Goal: Find specific page/section: Find specific page/section

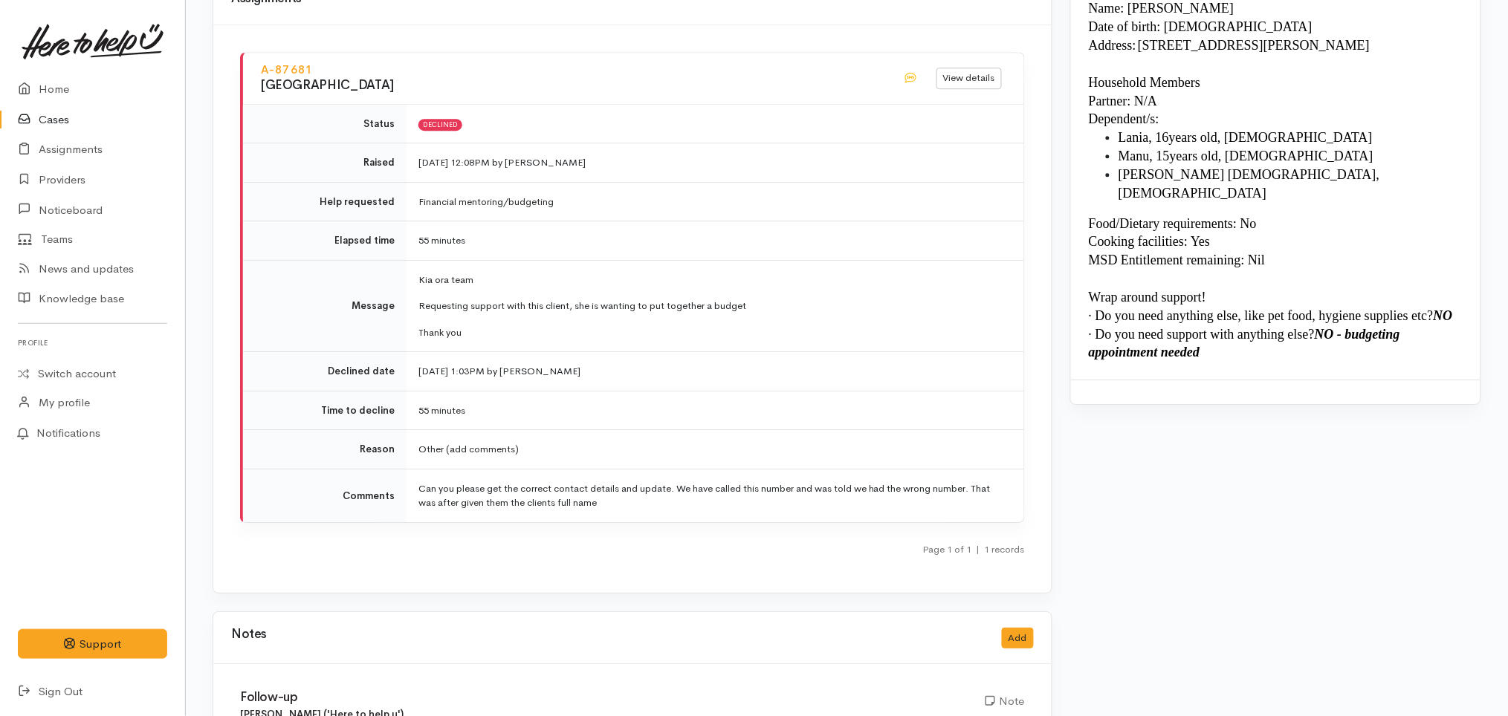
scroll to position [1292, 0]
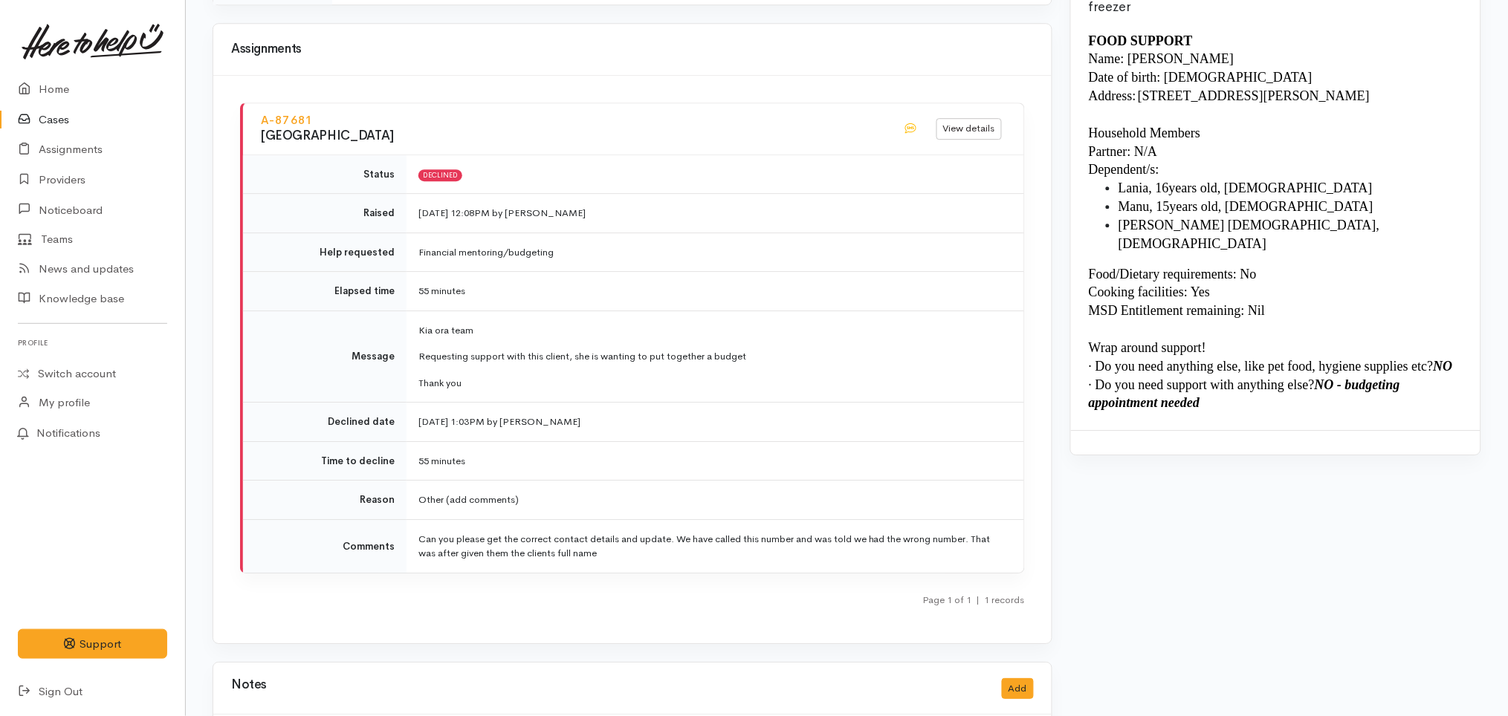
click at [56, 121] on link "Cases" at bounding box center [92, 120] width 185 height 30
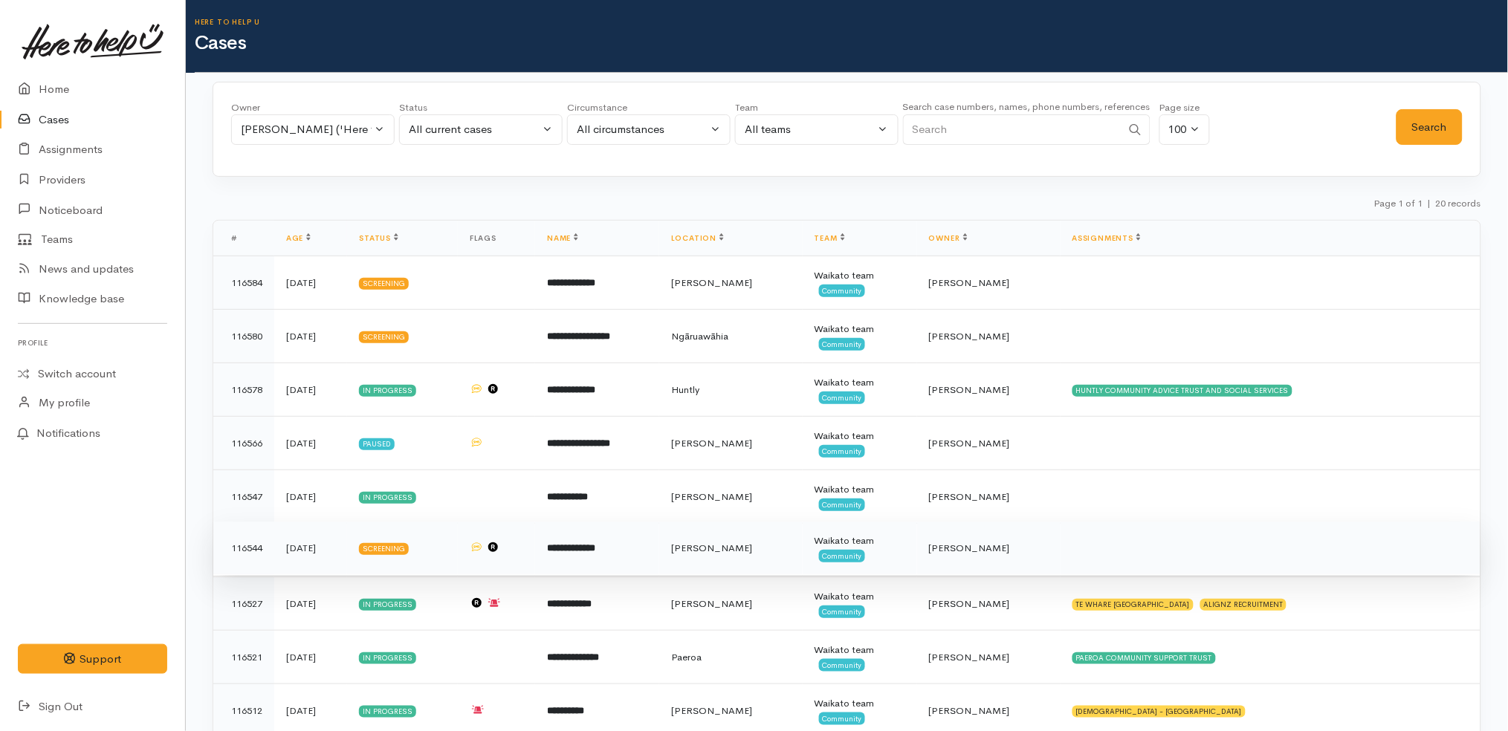
click at [1133, 537] on td at bounding box center [1270, 549] width 420 height 54
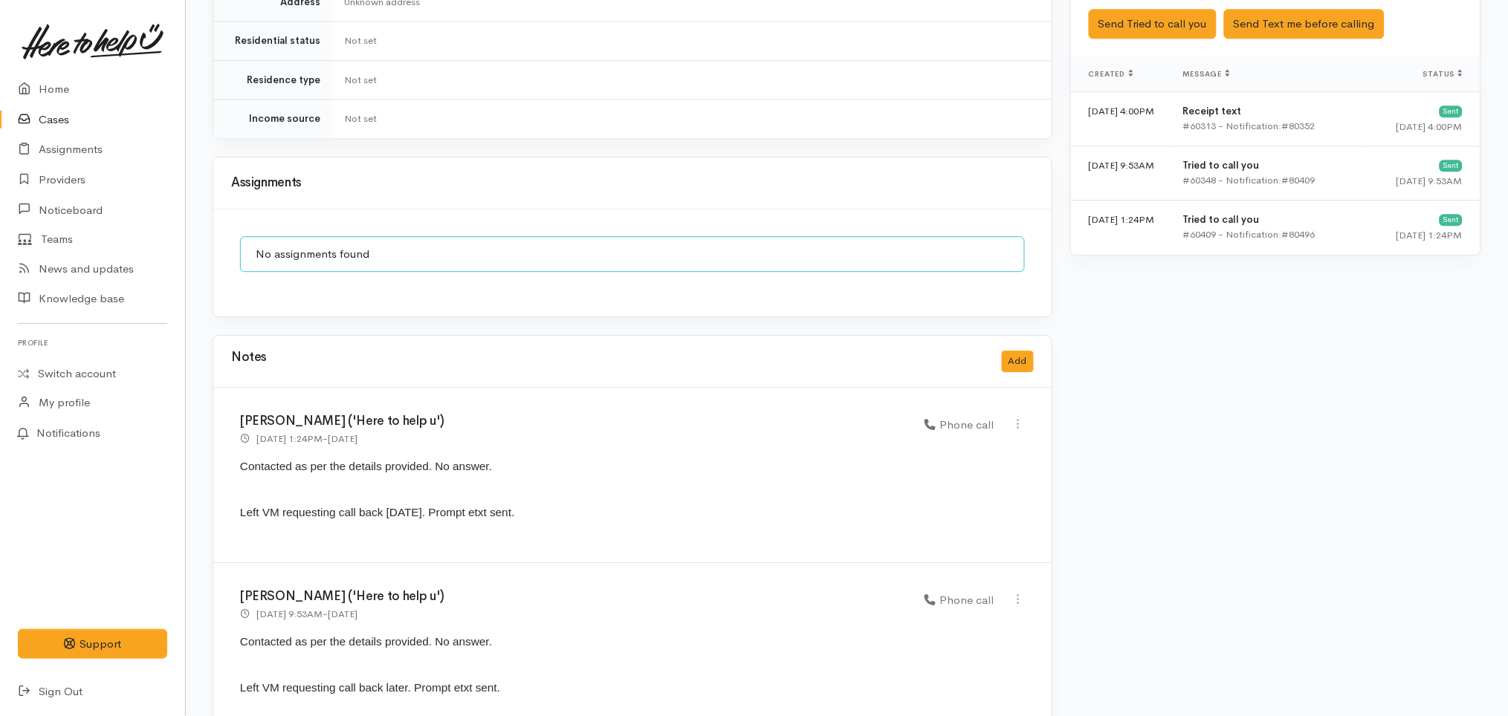
scroll to position [1211, 0]
